Goal: Transaction & Acquisition: Subscribe to service/newsletter

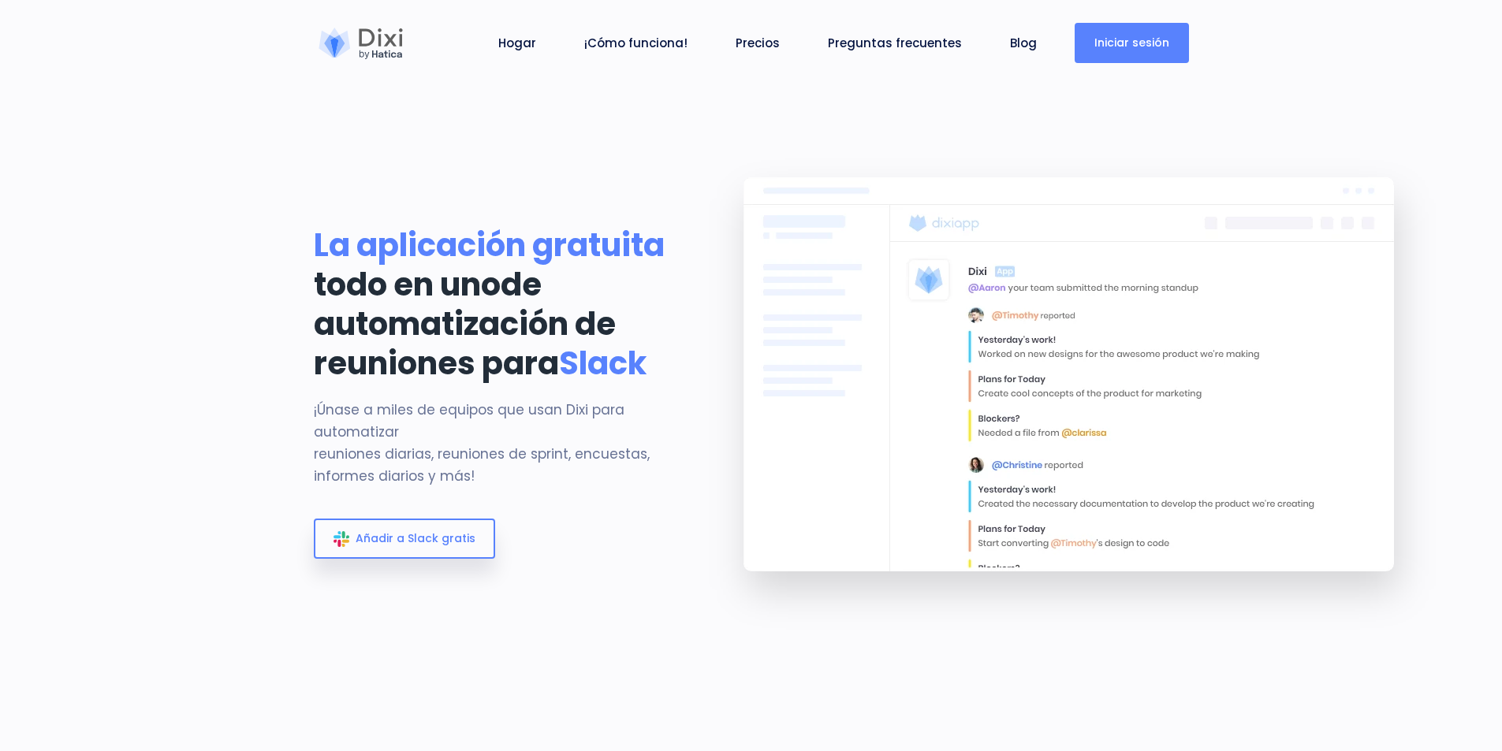
click at [1139, 40] on font "Iniciar sesión" at bounding box center [1131, 43] width 75 height 16
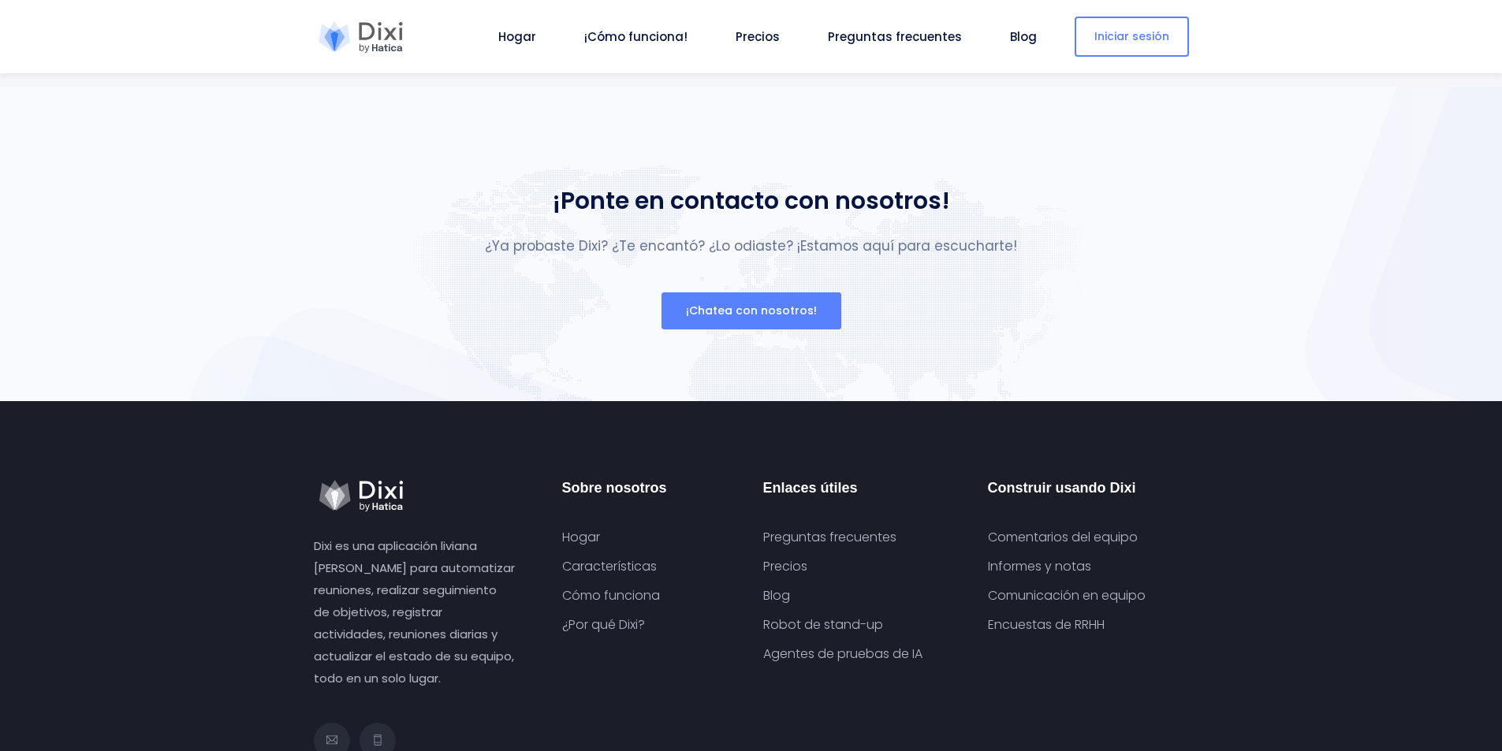
scroll to position [5938, 0]
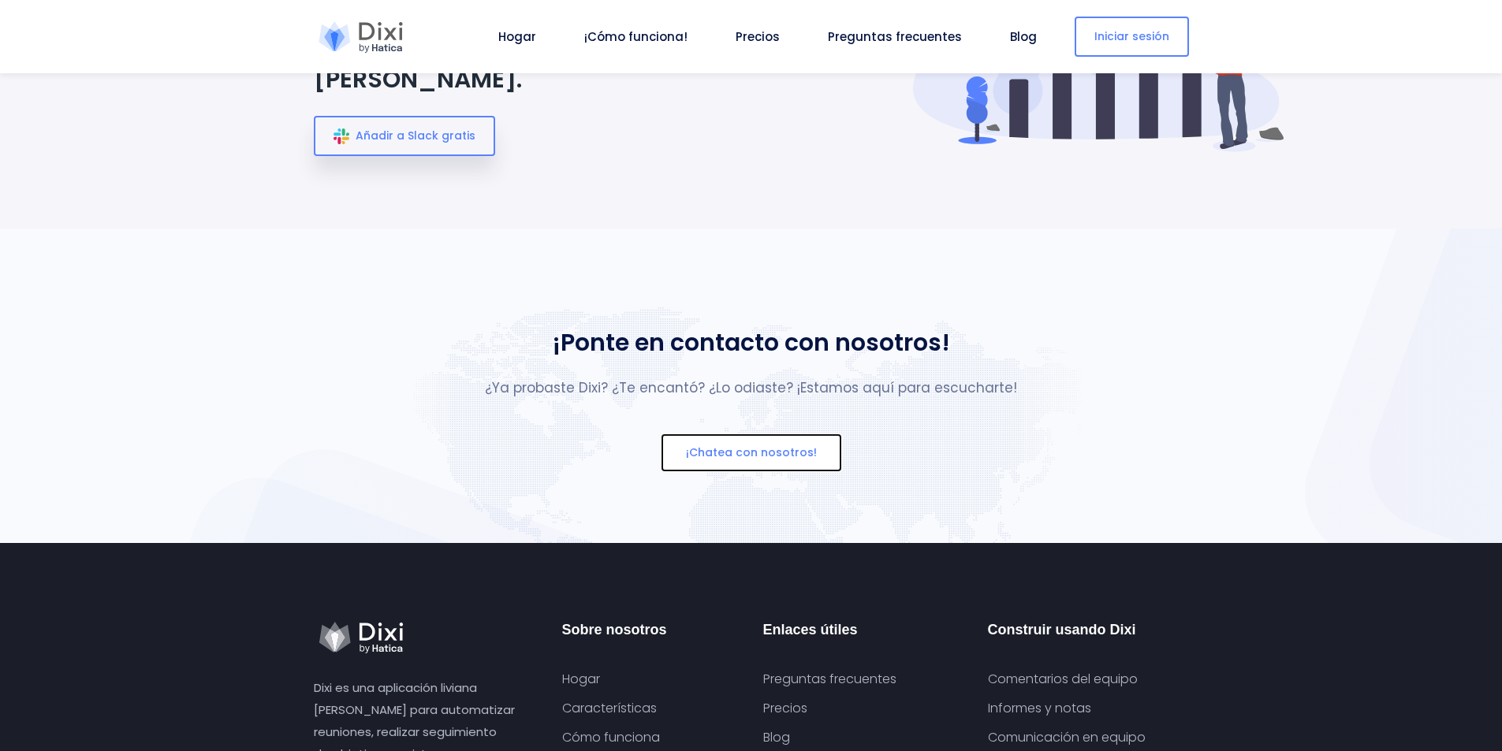
click at [804, 460] on font "¡Chatea con nosotros!" at bounding box center [751, 453] width 131 height 16
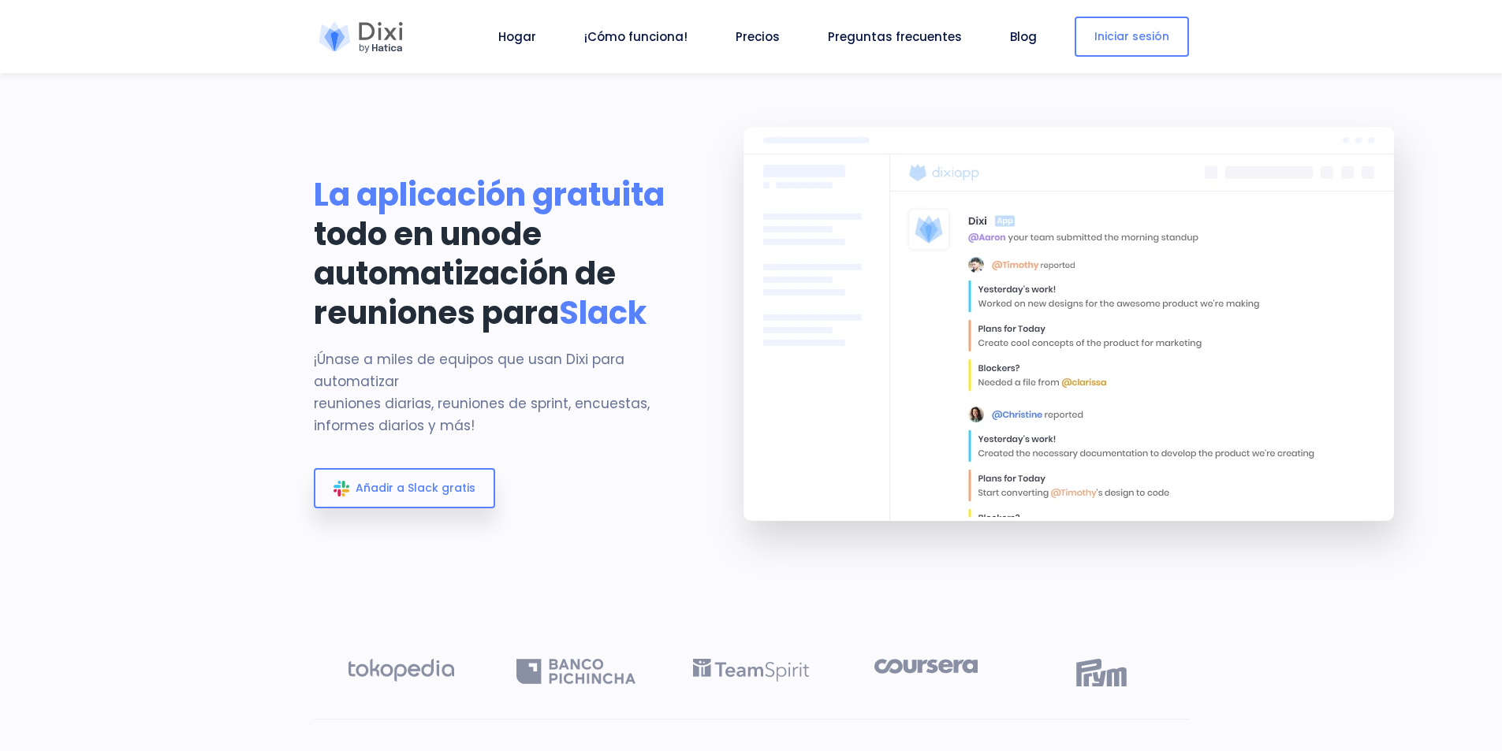
scroll to position [0, 0]
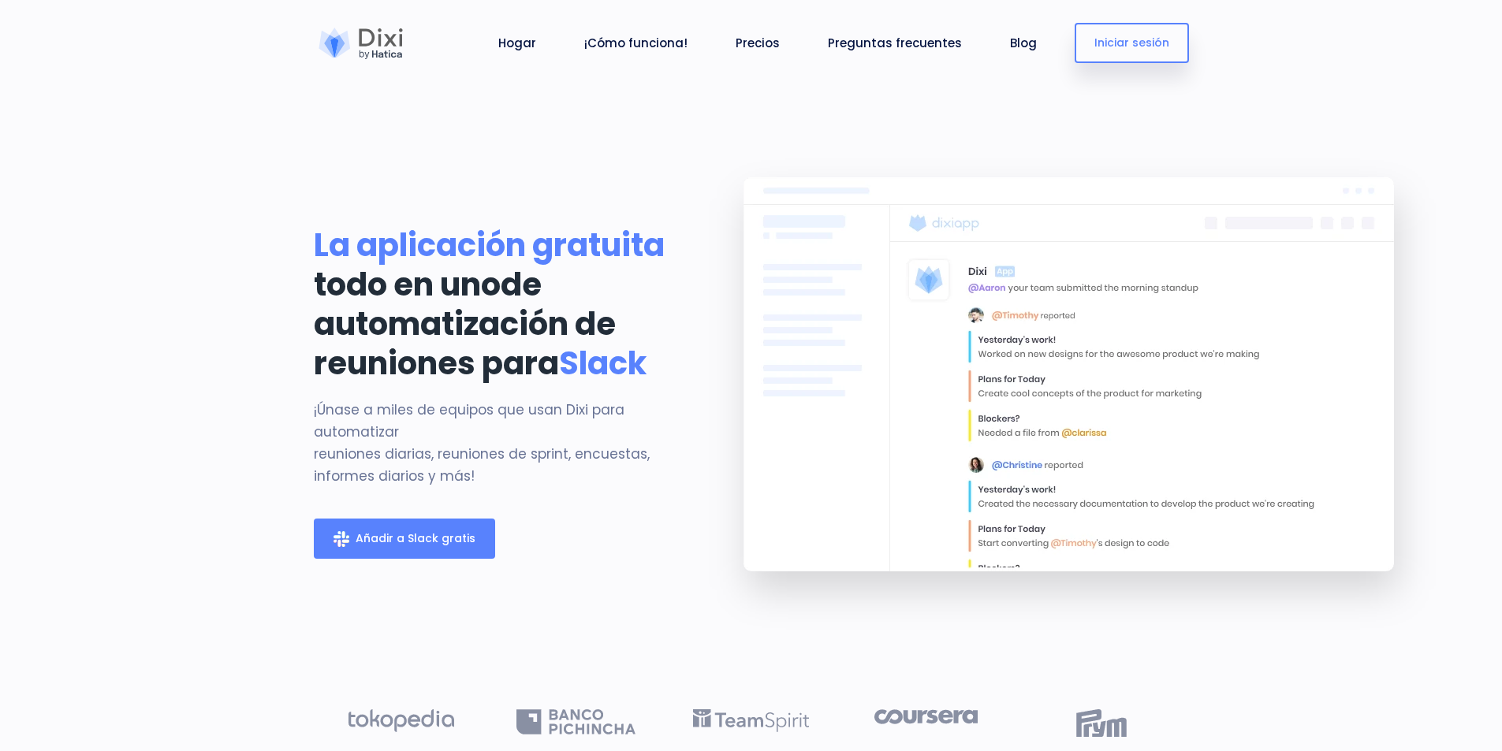
click at [331, 559] on link "Añadir a Slack gratis" at bounding box center [404, 539] width 181 height 40
